Goal: Find specific page/section: Find specific page/section

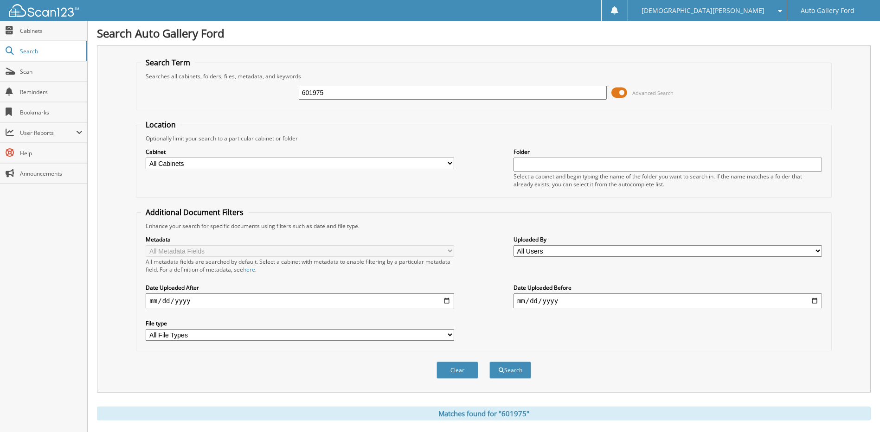
drag, startPoint x: 125, startPoint y: 99, endPoint x: 90, endPoint y: 83, distance: 39.0
click at [90, 86] on div "Search Auto Gallery Ford Search Term Searches all cabinets, folders, files, met…" at bounding box center [484, 285] width 792 height 570
type input "U3548"
click at [489, 362] on button "Search" at bounding box center [510, 370] width 42 height 17
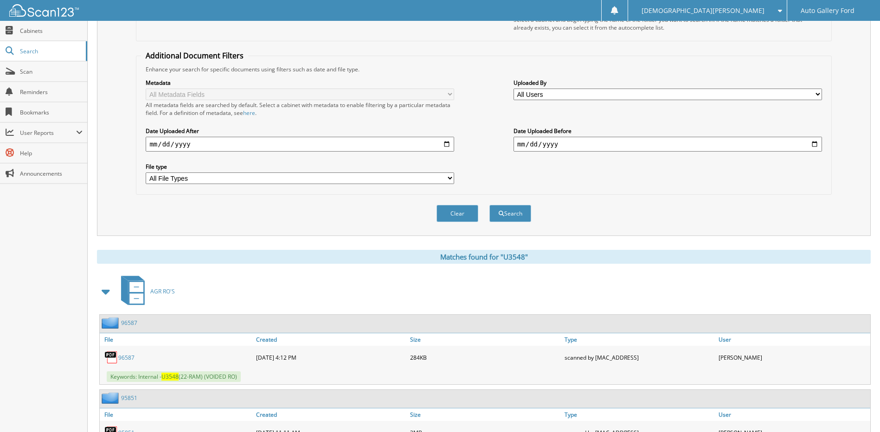
scroll to position [186, 0]
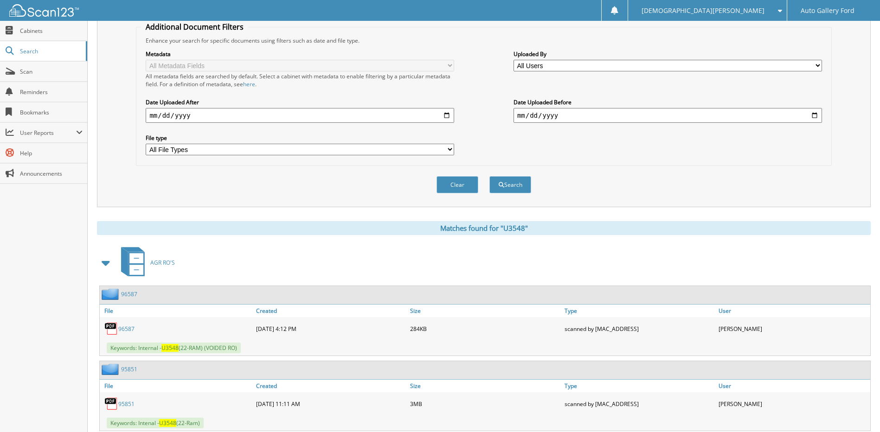
click at [125, 330] on link "96587" at bounding box center [126, 329] width 16 height 8
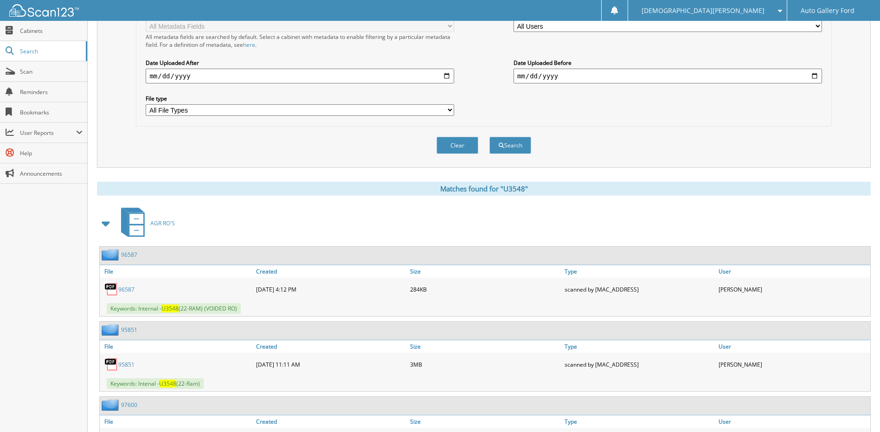
scroll to position [278, 0]
